Goal: Information Seeking & Learning: Learn about a topic

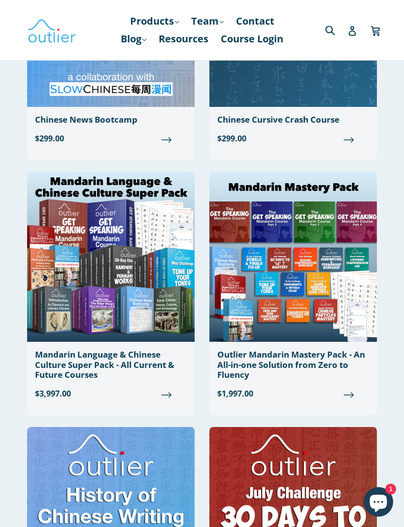
scroll to position [1187, 0]
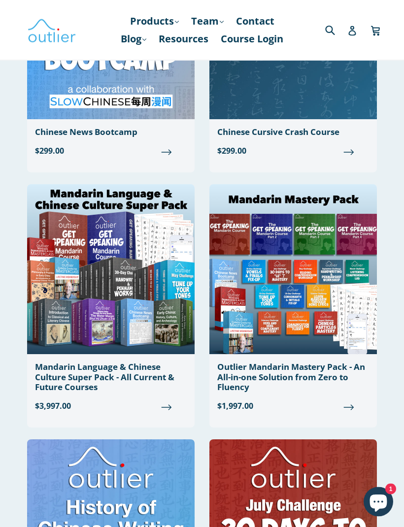
click at [308, 216] on img at bounding box center [292, 270] width 167 height 170
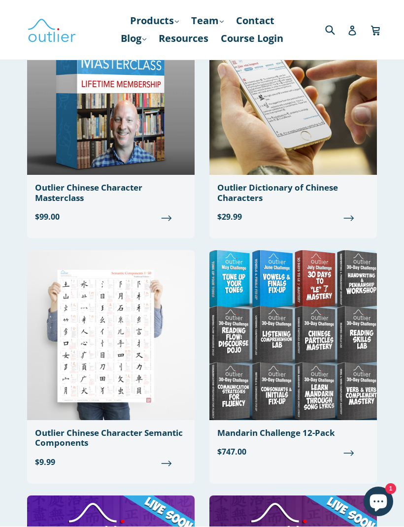
scroll to position [386, 0]
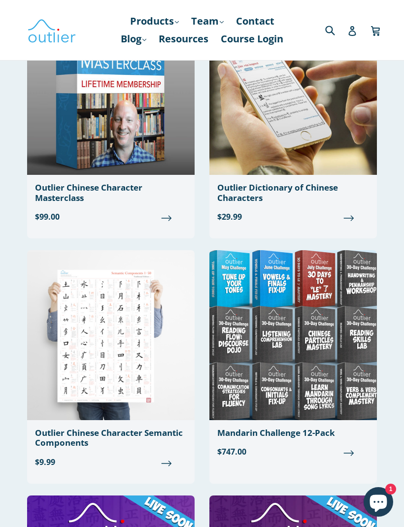
click at [165, 327] on img at bounding box center [110, 335] width 167 height 170
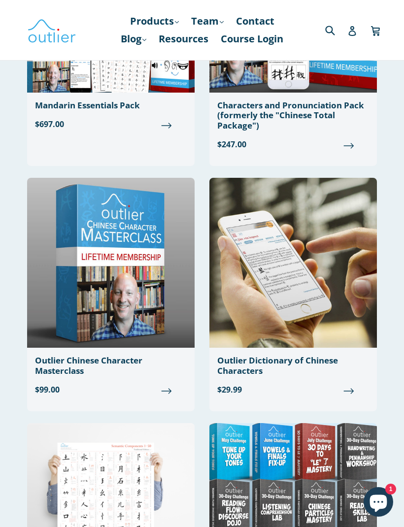
scroll to position [213, 0]
click at [321, 243] on img at bounding box center [292, 263] width 167 height 170
click at [68, 293] on img at bounding box center [110, 263] width 167 height 170
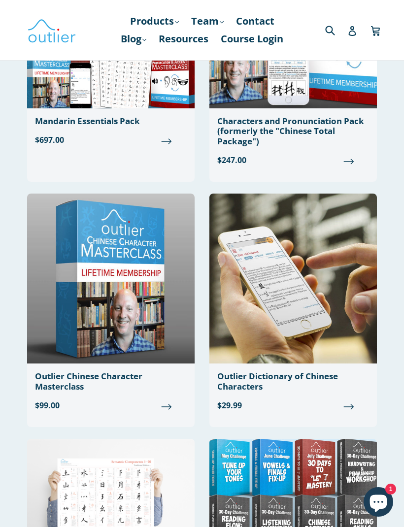
scroll to position [121, 0]
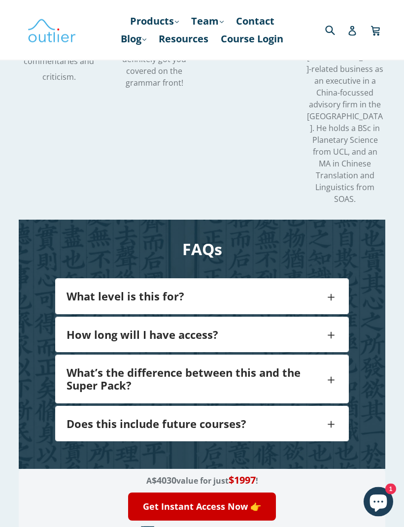
scroll to position [2192, 0]
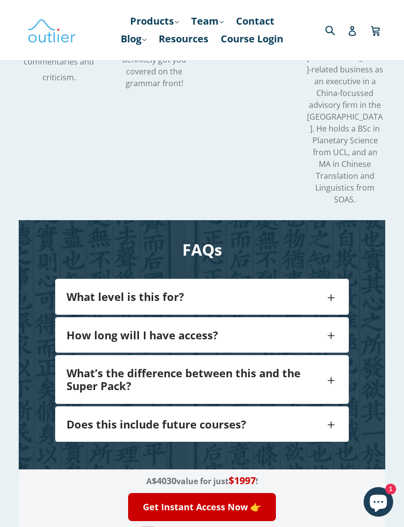
click at [298, 407] on div "Does this include future courses?" at bounding box center [202, 424] width 292 height 34
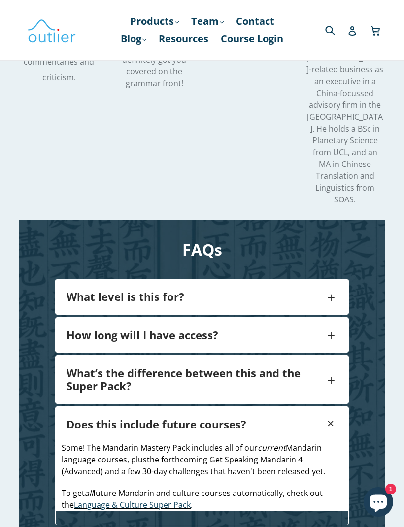
click at [273, 366] on h4 "What’s the difference between this and the Super Pack?" at bounding box center [194, 379] width 257 height 26
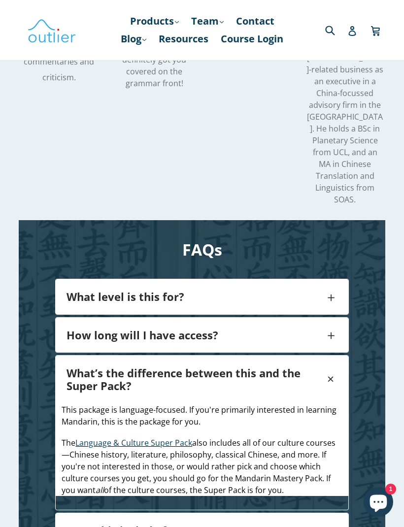
click at [275, 524] on h4 "Does this include future courses?" at bounding box center [194, 530] width 257 height 13
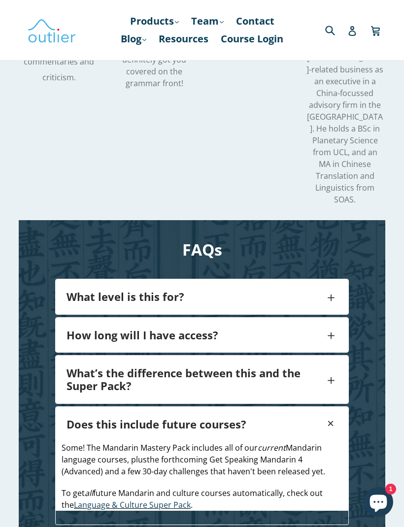
click at [154, 499] on link "Language & Culture Super Pack" at bounding box center [132, 504] width 117 height 11
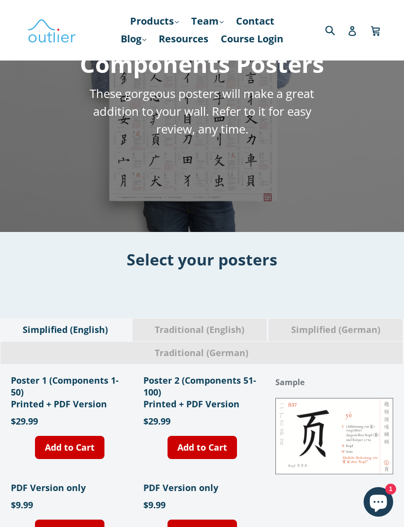
scroll to position [45, 0]
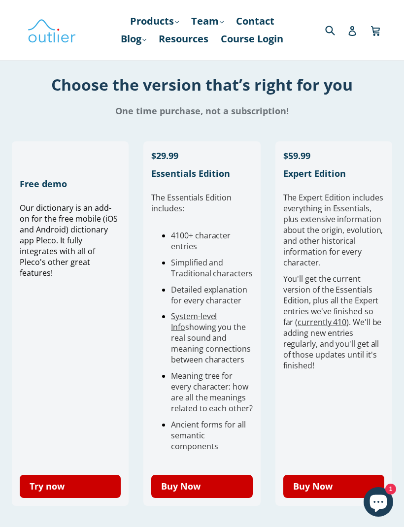
scroll to position [258, 0]
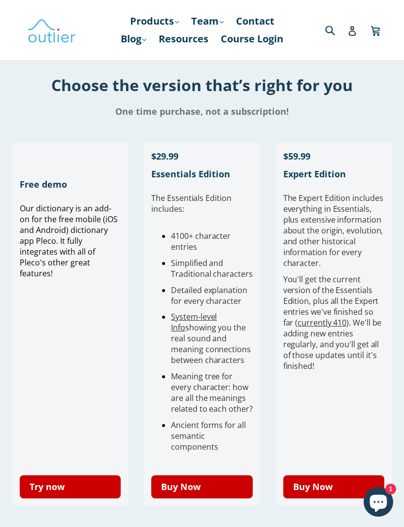
click at [322, 328] on link "currently 410" at bounding box center [321, 322] width 49 height 11
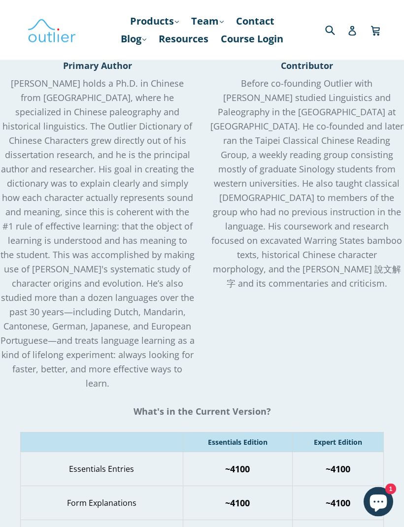
scroll to position [1117, 0]
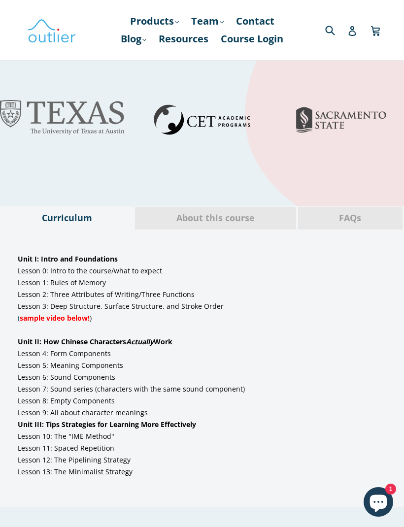
scroll to position [558, 0]
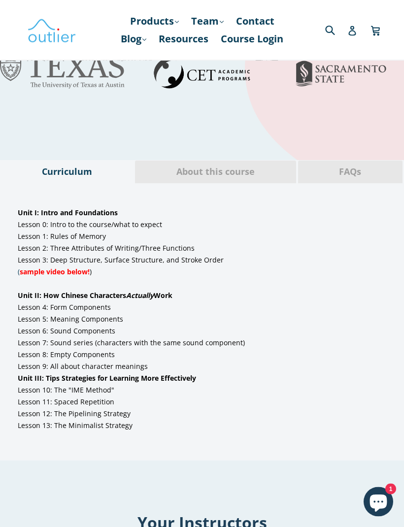
click at [185, 139] on div "Curriculum About this course FAQs Unit I: Intro and Foundations Lesson 0: Intro…" at bounding box center [202, 310] width 404 height 363
click at [174, 160] on div "About this course" at bounding box center [214, 171] width 161 height 23
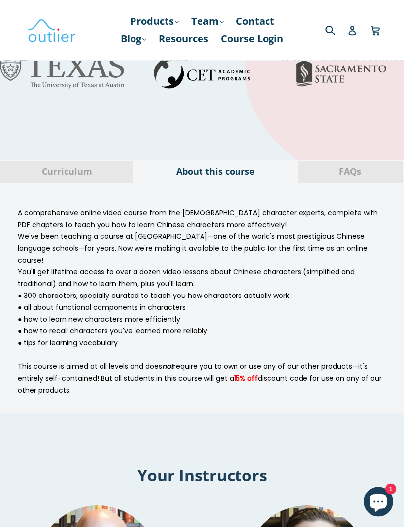
scroll to position [558, 0]
click at [210, 160] on div "About this course" at bounding box center [214, 171] width 161 height 23
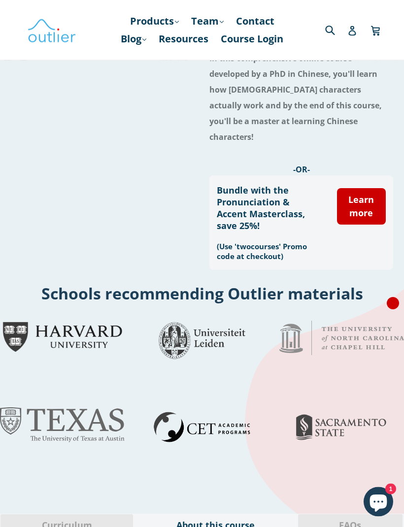
scroll to position [164, 0]
